Goal: Information Seeking & Learning: Understand process/instructions

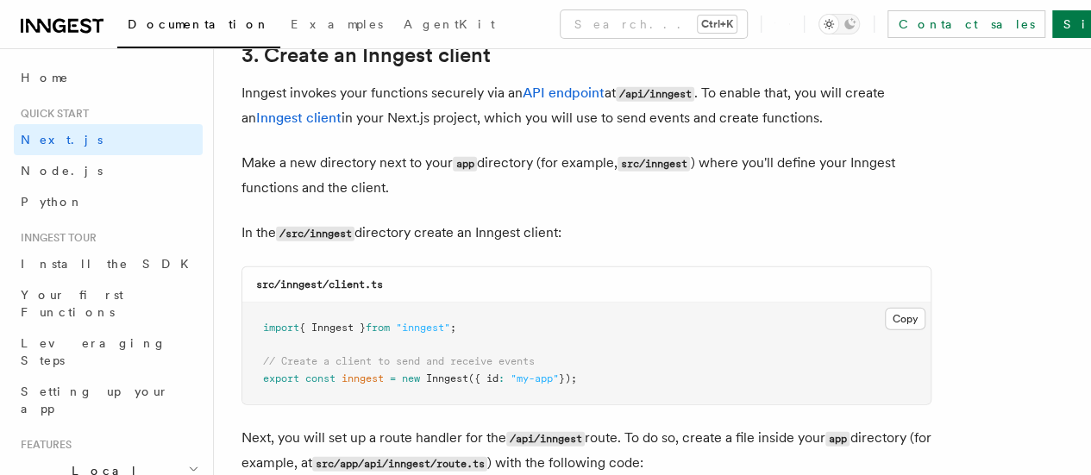
scroll to position [2100, 0]
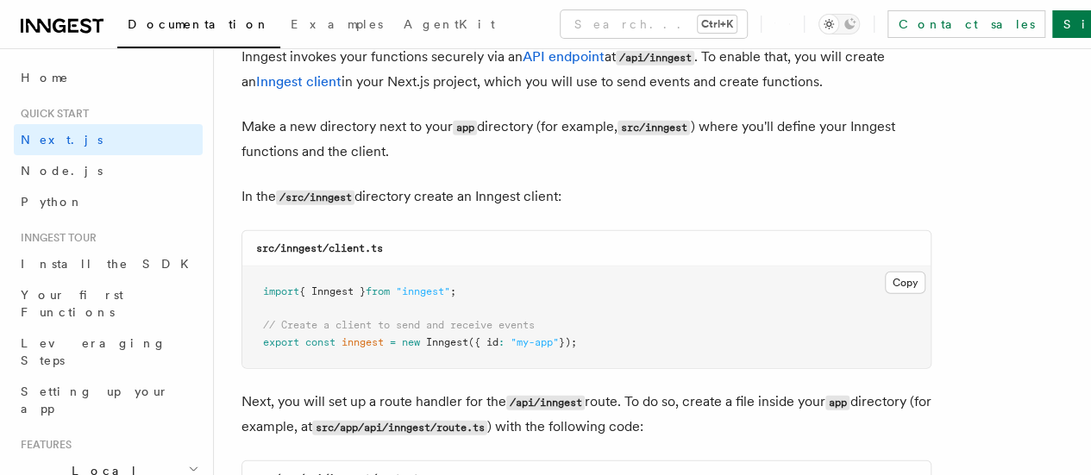
drag, startPoint x: 264, startPoint y: 272, endPoint x: 615, endPoint y: 336, distance: 356.9
click at [615, 336] on pre "import { Inngest } from "inngest" ; // Create a client to send and receive even…" at bounding box center [586, 318] width 688 height 102
click at [885, 276] on button "Copy Copied" at bounding box center [905, 283] width 41 height 22
click at [498, 249] on div "src/inngest/client.ts" at bounding box center [586, 248] width 688 height 35
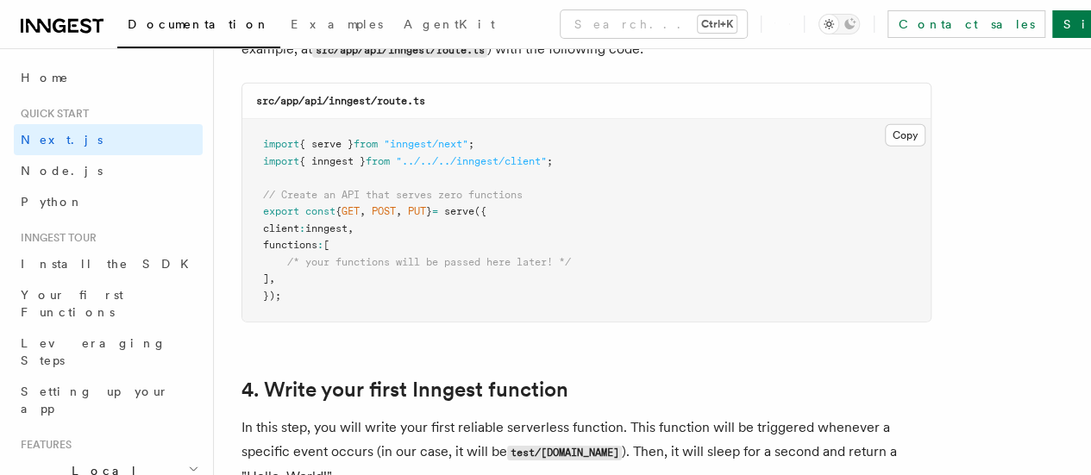
scroll to position [2435, 0]
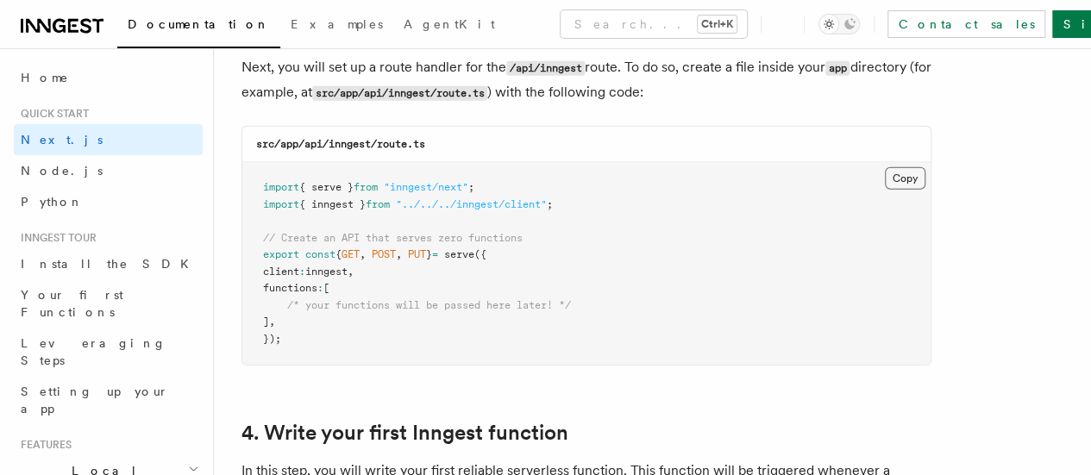
click at [885, 167] on button "Copy Copied" at bounding box center [905, 178] width 41 height 22
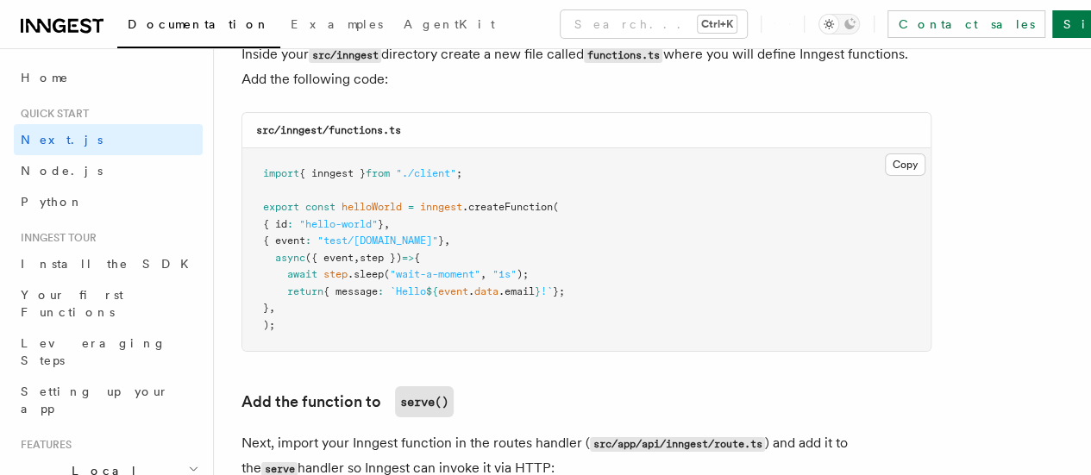
scroll to position [3102, 0]
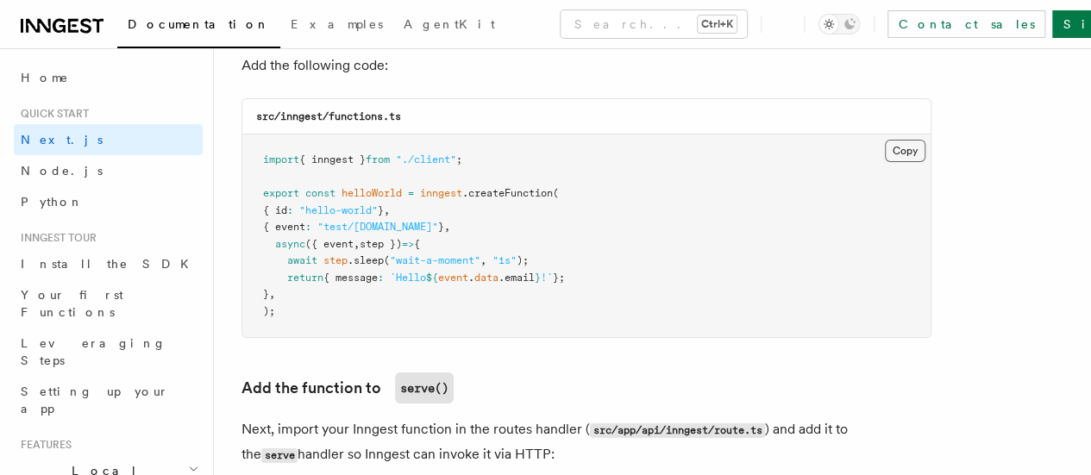
click at [885, 140] on button "Copy Copied" at bounding box center [905, 151] width 41 height 22
